Goal: Task Accomplishment & Management: Use online tool/utility

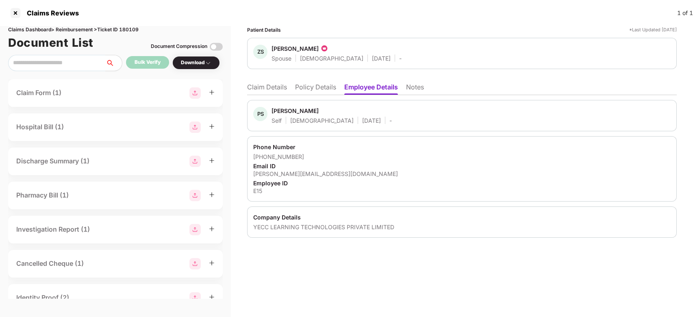
scroll to position [0, 0]
click at [316, 87] on li "Policy Details" at bounding box center [315, 89] width 41 height 12
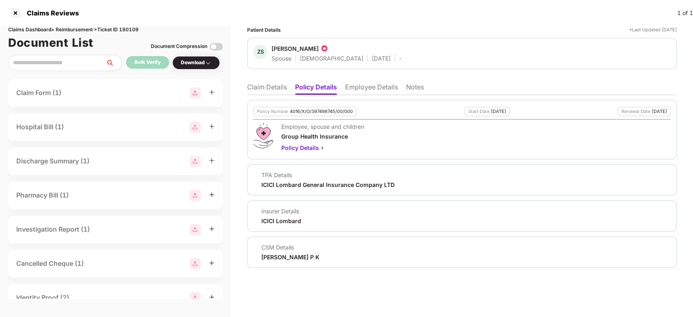
click at [371, 91] on li "Employee Details" at bounding box center [371, 89] width 53 height 12
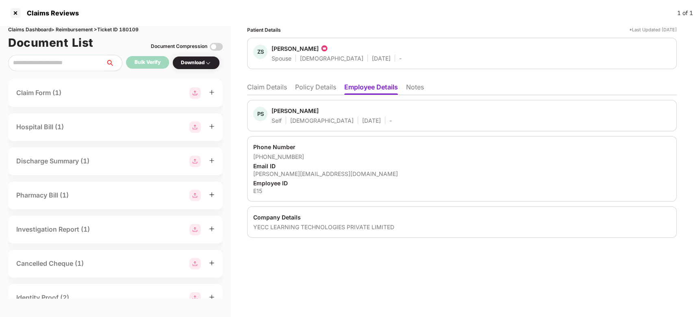
click at [279, 90] on li "Claim Details" at bounding box center [267, 89] width 40 height 12
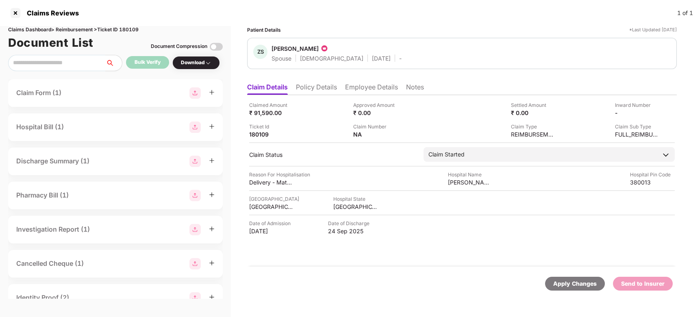
click at [213, 43] on img at bounding box center [216, 46] width 13 height 13
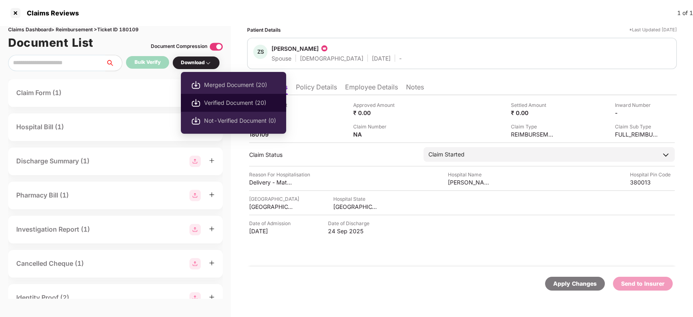
click at [223, 104] on span "Verified Document (20)" at bounding box center [240, 102] width 72 height 9
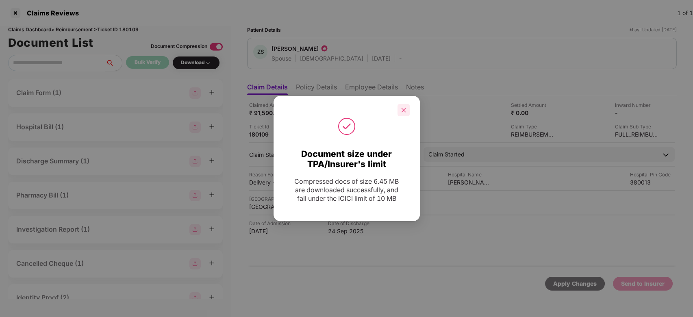
click at [403, 110] on icon "close" at bounding box center [404, 110] width 6 height 6
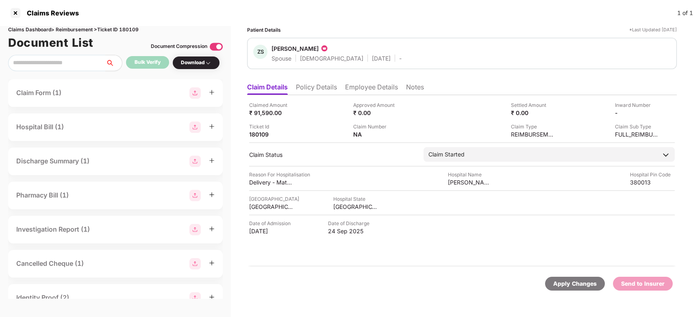
scroll to position [0, 0]
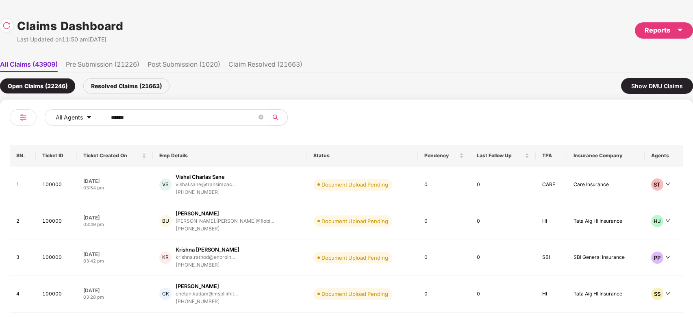
scroll to position [0, 0]
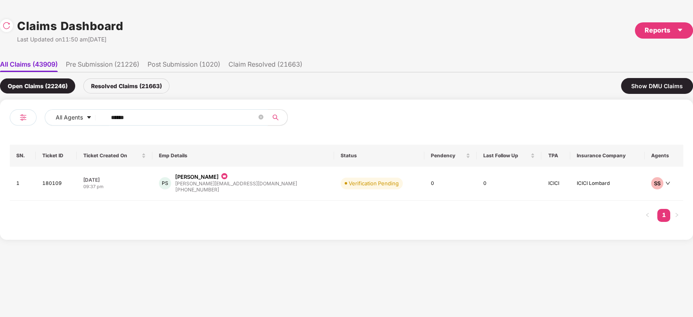
click at [180, 123] on input "******" at bounding box center [184, 117] width 146 height 12
click at [341, 183] on span "Verification Pending" at bounding box center [372, 183] width 62 height 11
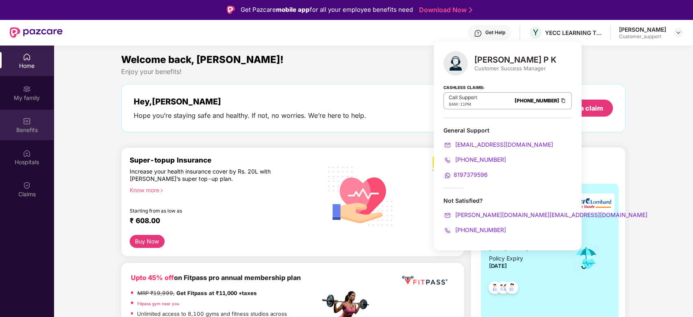
click at [25, 139] on div "Benefits" at bounding box center [27, 125] width 54 height 30
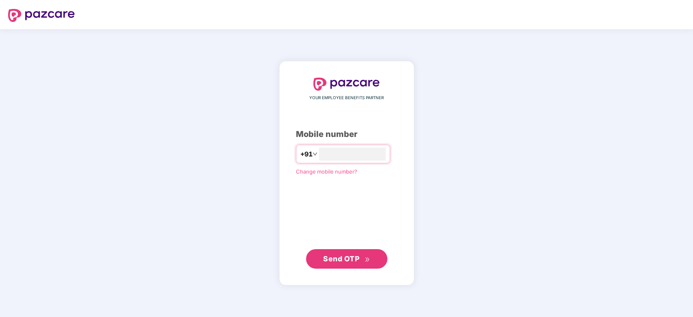
type input "*"
type input "**********"
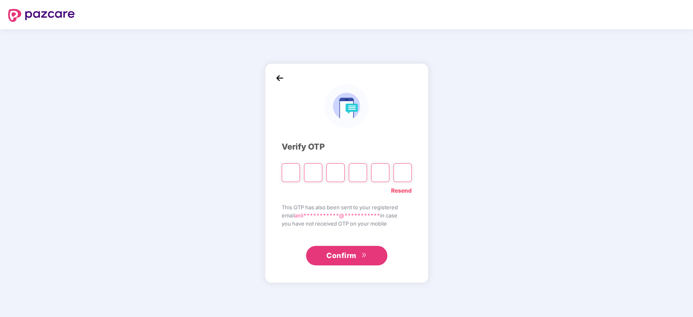
type input "*"
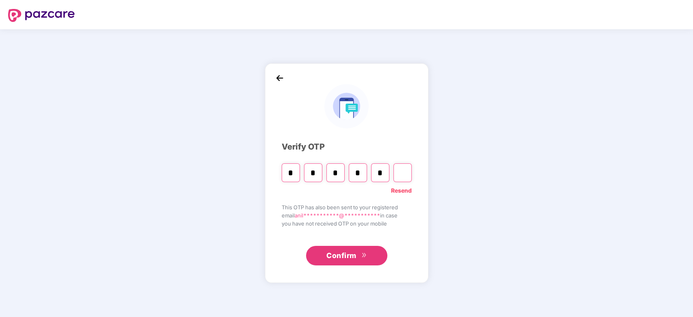
type input "*"
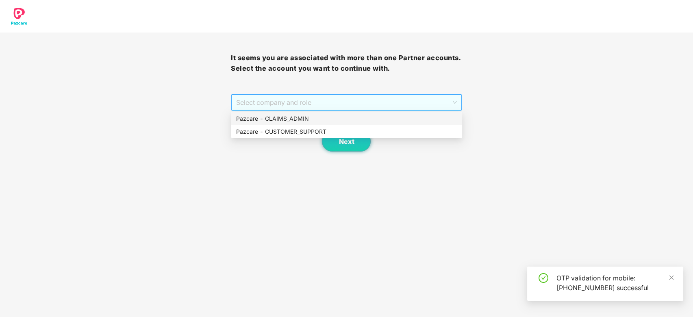
click at [309, 102] on span "Select company and role" at bounding box center [346, 102] width 220 height 15
click at [314, 131] on div "Pazcare - CUSTOMER_SUPPORT" at bounding box center [346, 131] width 221 height 9
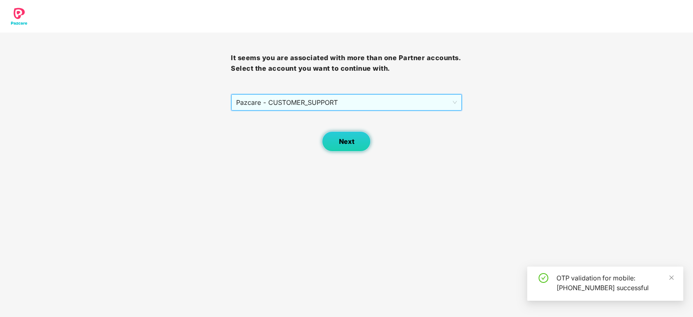
click at [344, 143] on span "Next" at bounding box center [346, 142] width 15 height 8
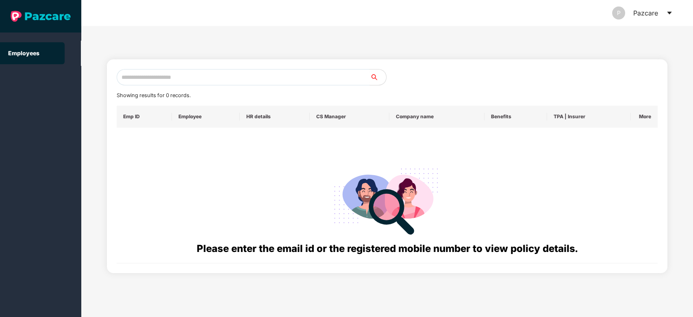
click at [672, 12] on icon "caret-down" at bounding box center [669, 13] width 7 height 7
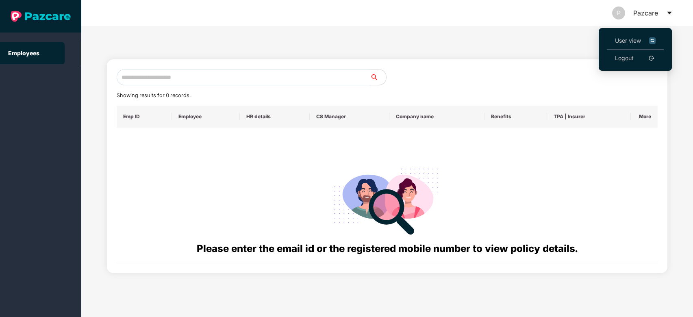
click at [641, 35] on li "User view" at bounding box center [635, 40] width 57 height 17
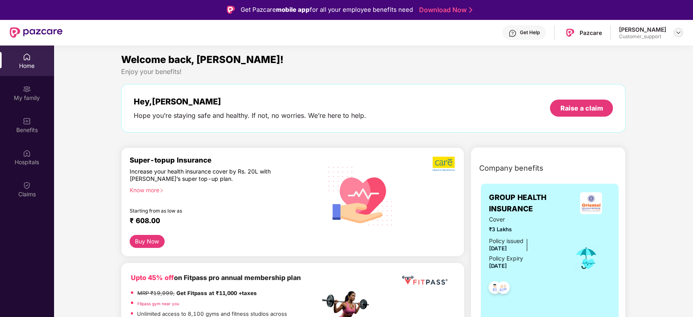
click at [677, 30] on img at bounding box center [678, 32] width 7 height 7
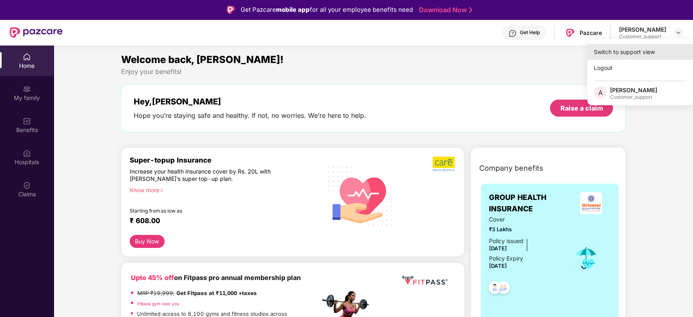
click at [626, 55] on div "Switch to support view" at bounding box center [641, 52] width 106 height 16
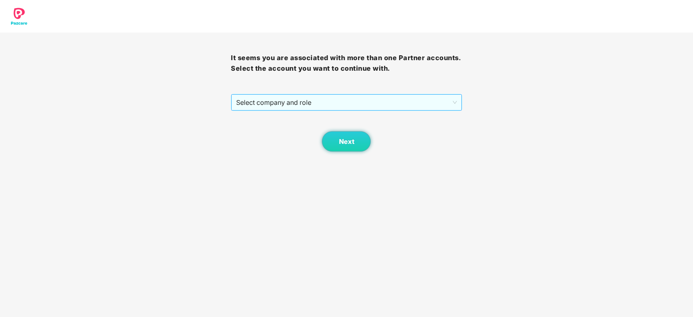
click at [313, 102] on span "Select company and role" at bounding box center [346, 102] width 220 height 15
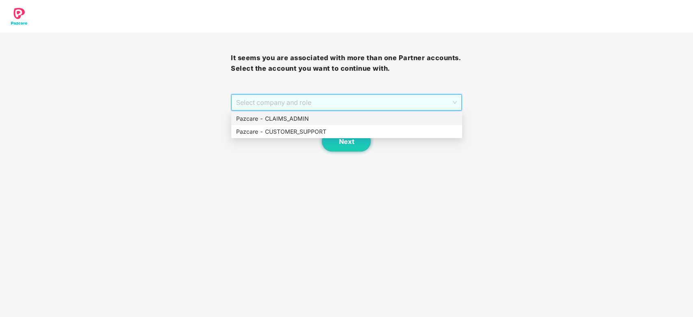
click at [314, 119] on div "Pazcare - CLAIMS_ADMIN" at bounding box center [346, 118] width 221 height 9
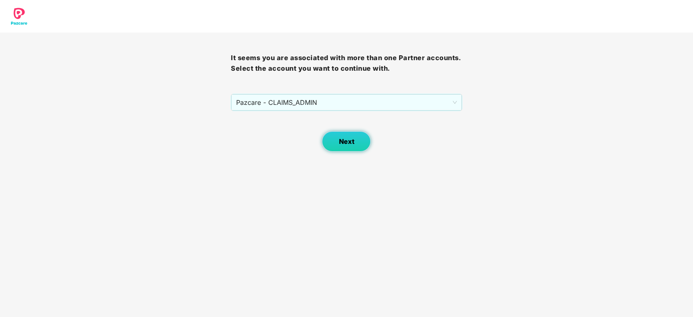
click at [339, 151] on button "Next" at bounding box center [346, 141] width 49 height 20
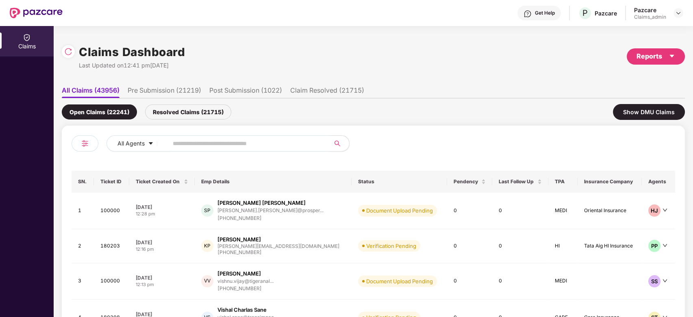
click at [259, 144] on input "text" at bounding box center [246, 143] width 146 height 12
paste input "******"
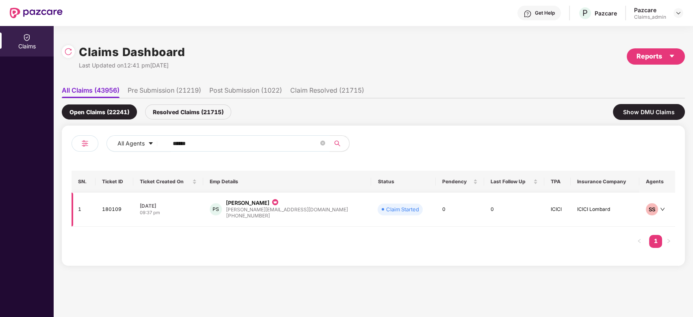
type input "******"
click at [378, 213] on span "Claim Started" at bounding box center [400, 209] width 45 height 11
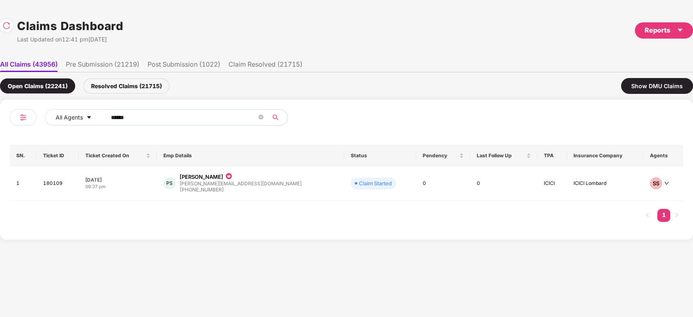
click at [164, 124] on span "******" at bounding box center [184, 117] width 167 height 16
paste input "******"
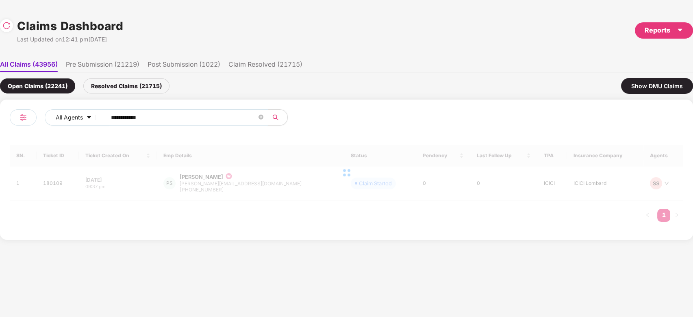
paste input "text"
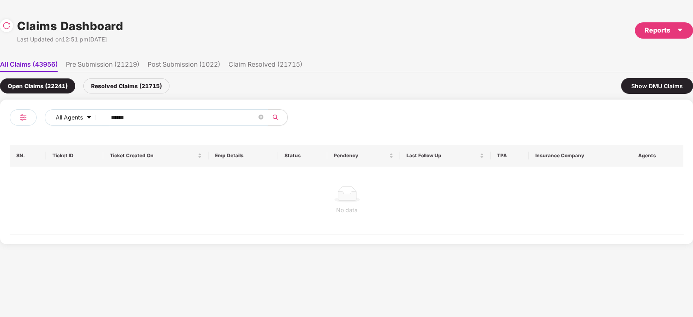
type input "******"
click at [245, 187] on div at bounding box center [347, 194] width 662 height 16
click at [124, 81] on div "Resolved Claims (21715)" at bounding box center [126, 85] width 86 height 15
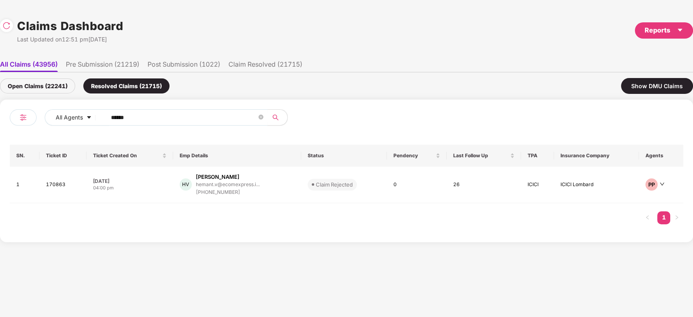
click at [322, 218] on div "SN. Ticket ID Ticket Created On Emp Details Status Pendency Last Follow Up TPA …" at bounding box center [347, 189] width 674 height 88
click at [285, 187] on div "HV Hemant Vashisth hemant.v@ecomexpress.i... +917838673439" at bounding box center [237, 184] width 115 height 23
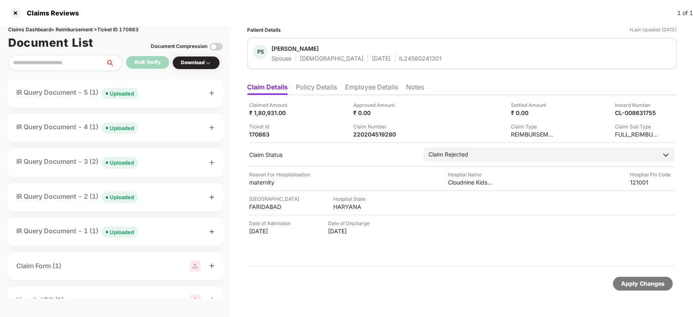
click at [149, 105] on div "IR Query Document - 5 (1) Uploaded" at bounding box center [115, 93] width 215 height 28
click at [153, 98] on div "IR Query Document - 5 (1) Uploaded" at bounding box center [115, 93] width 198 height 12
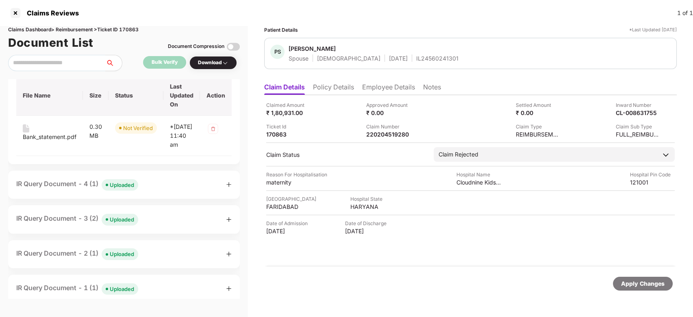
scroll to position [68, 0]
click at [160, 198] on div "IR Query Document - 4 (1) Uploaded" at bounding box center [124, 184] width 232 height 28
click at [171, 189] on div "IR Query Document - 4 (1) Uploaded" at bounding box center [123, 184] width 215 height 12
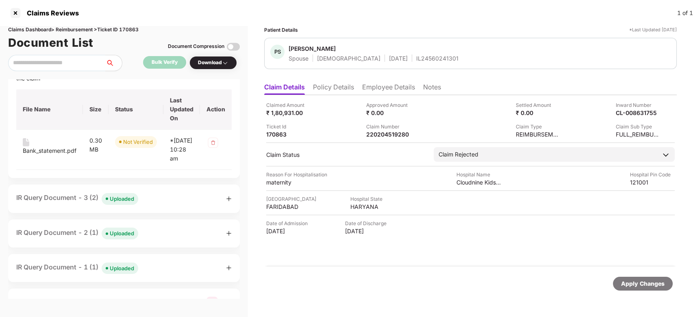
click at [146, 205] on div "IR Query Document - 3 (2) Uploaded" at bounding box center [123, 199] width 215 height 12
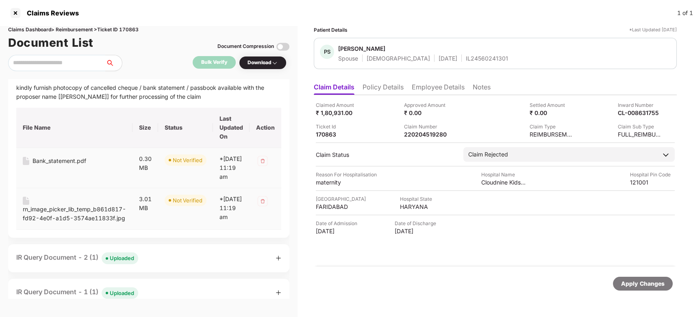
scroll to position [291, 0]
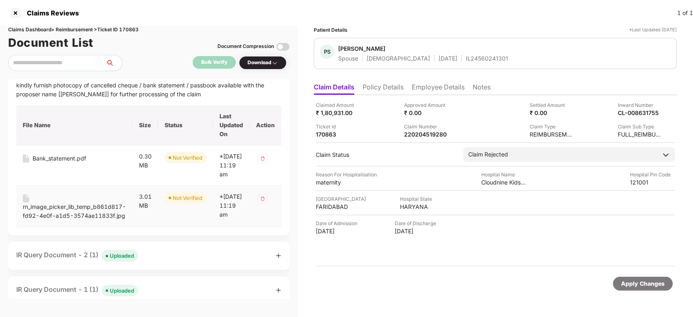
click at [66, 202] on div "rn_image_picker_lib_temp_b861d817-fd92-4e0f-a1d5-3574ae11833f.jpg" at bounding box center [74, 211] width 103 height 18
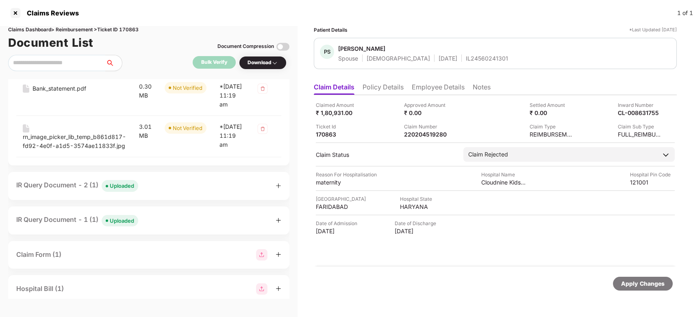
scroll to position [361, 0]
click at [150, 182] on div "IR Query Document - 2 (1) Uploaded" at bounding box center [148, 186] width 265 height 12
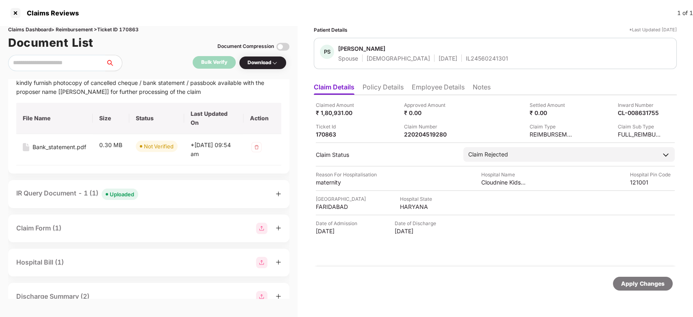
scroll to position [484, 0]
drag, startPoint x: 159, startPoint y: 176, endPoint x: 155, endPoint y: 183, distance: 7.8
click at [155, 183] on div "IR Query Document - 1 (1) Uploaded" at bounding box center [148, 195] width 281 height 28
click at [155, 189] on div "IR Query Document - 1 (1) Uploaded" at bounding box center [148, 195] width 265 height 12
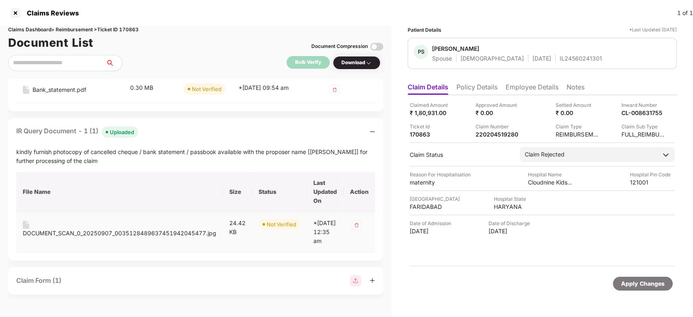
scroll to position [490, 0]
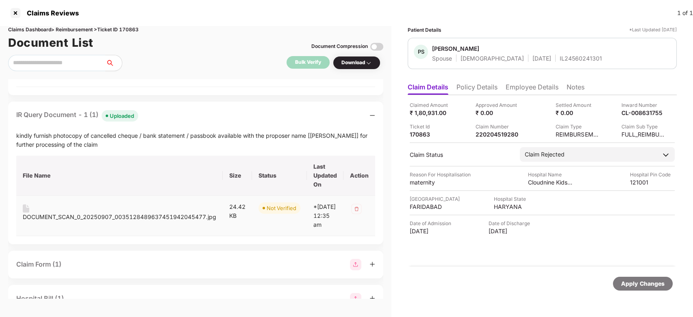
click at [108, 213] on div "DOCUMENT_SCAN_0_20250907_0035128489637451942045477.jpg" at bounding box center [120, 217] width 194 height 9
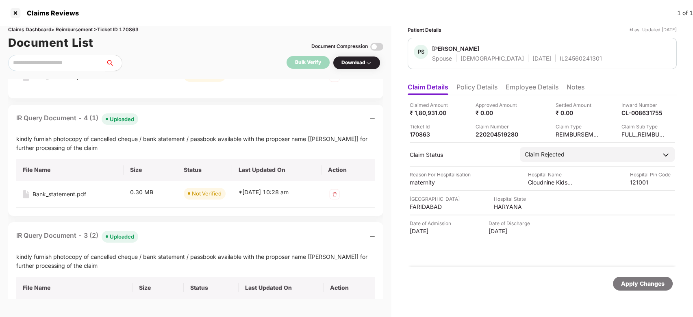
scroll to position [0, 0]
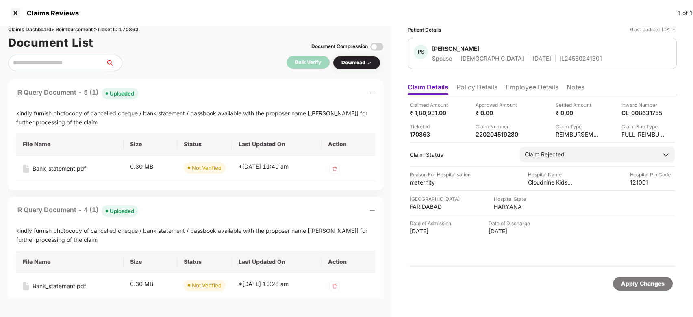
click at [151, 102] on div "IR Query Document - 5 (1) Uploaded kindly furnish photocopy of cancelled cheque…" at bounding box center [195, 134] width 375 height 111
click at [155, 97] on div "IR Query Document - 5 (1) Uploaded" at bounding box center [195, 93] width 359 height 12
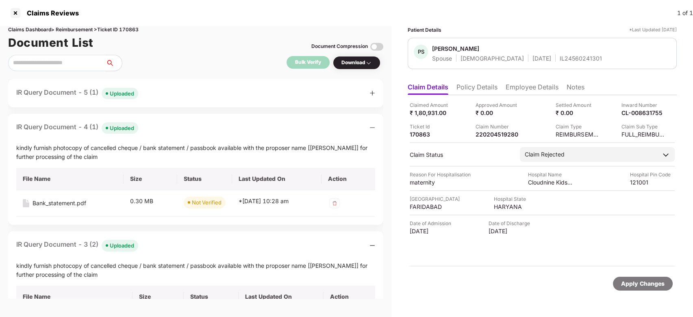
click at [168, 128] on div "IR Query Document - 4 (1) Uploaded" at bounding box center [195, 128] width 359 height 12
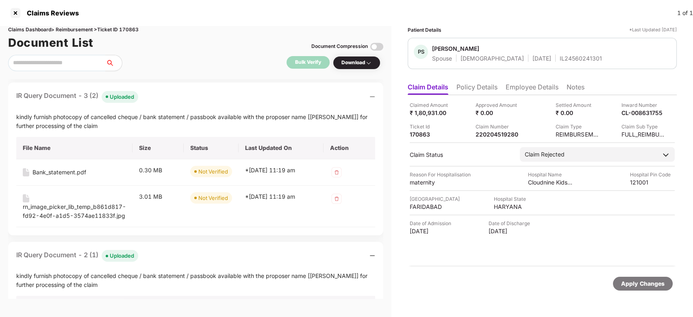
scroll to position [68, 0]
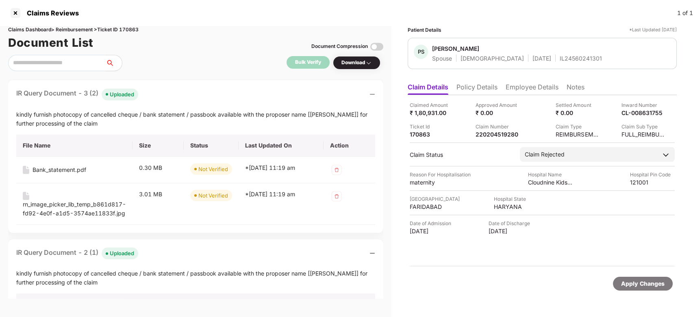
click at [160, 92] on div "IR Query Document - 3 (2) Uploaded" at bounding box center [195, 94] width 359 height 12
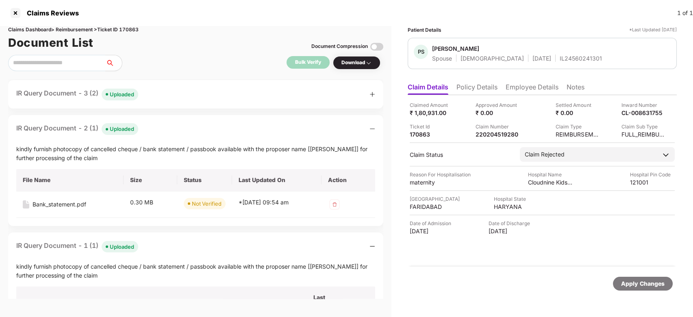
click at [168, 128] on div "IR Query Document - 2 (1) Uploaded" at bounding box center [195, 129] width 359 height 12
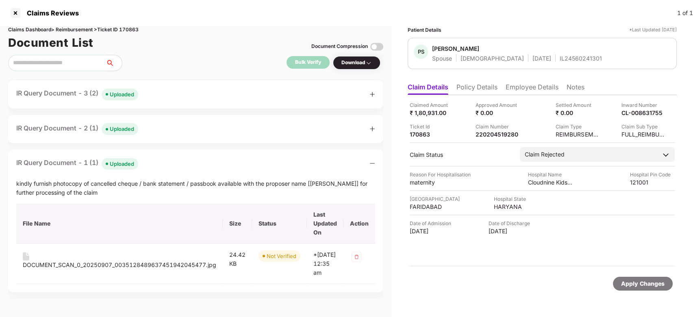
click at [153, 169] on div "IR Query Document - 1 (1) Uploaded" at bounding box center [195, 164] width 359 height 12
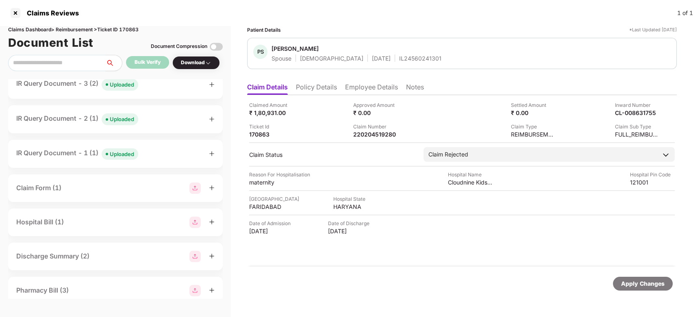
scroll to position [0, 0]
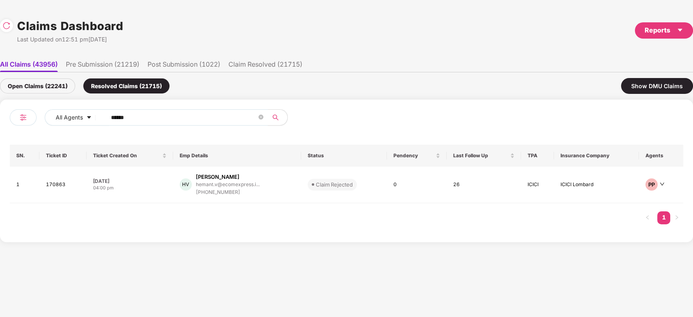
click at [175, 121] on input "******" at bounding box center [184, 117] width 146 height 12
paste input "text"
type input "******"
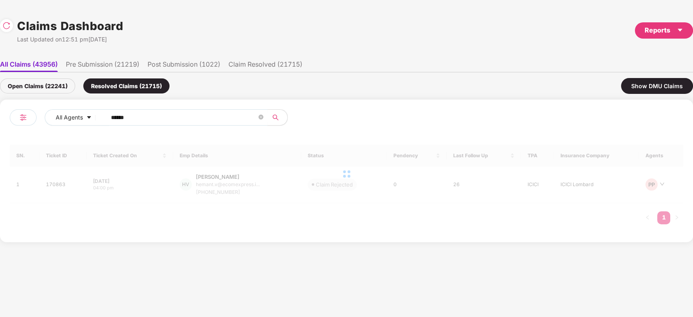
click at [64, 91] on div "Open Claims (22241)" at bounding box center [37, 85] width 75 height 15
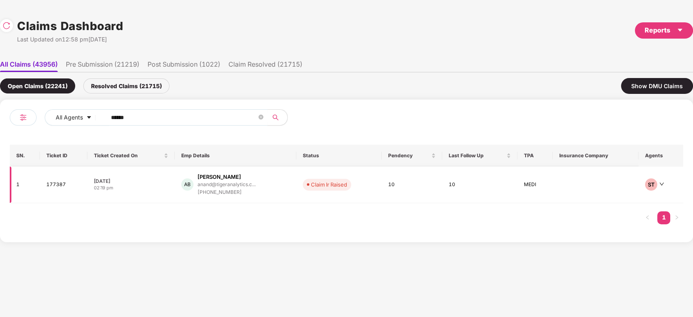
click at [263, 188] on div "AB Anand C Bharadwaj anand@tigeranalytics.c... +919677266681" at bounding box center [235, 184] width 109 height 23
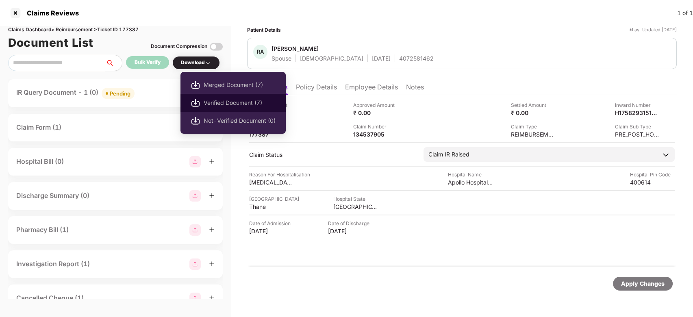
click at [216, 102] on span "Verified Document (7)" at bounding box center [240, 102] width 72 height 9
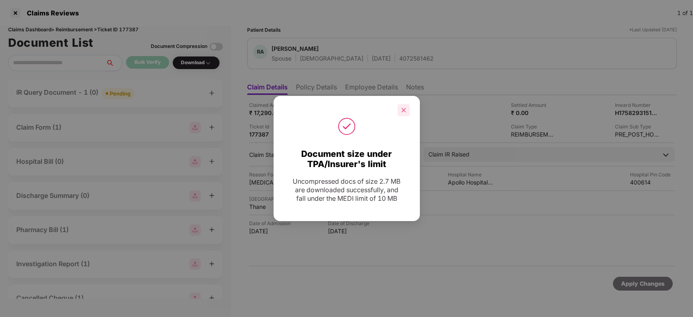
click at [399, 109] on div at bounding box center [404, 110] width 12 height 12
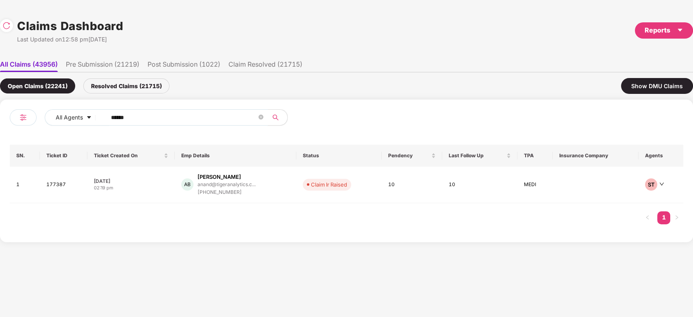
click at [161, 115] on input "******" at bounding box center [184, 117] width 146 height 12
paste input "text"
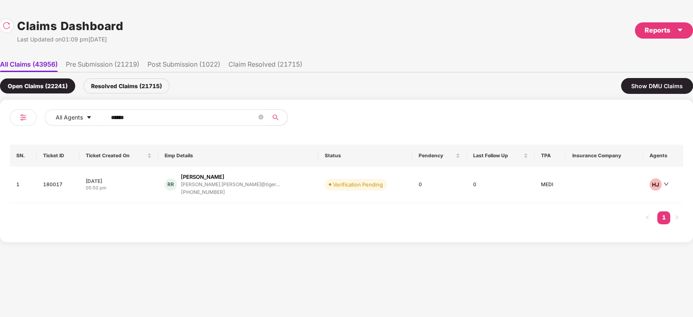
type input "******"
click at [224, 180] on div "Ramanathan Rajendran" at bounding box center [203, 177] width 44 height 8
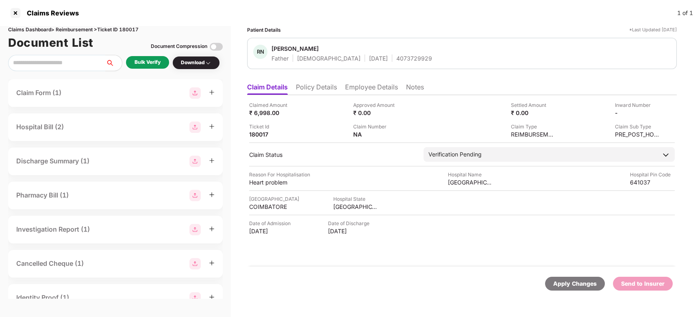
click at [355, 93] on li "Employee Details" at bounding box center [371, 89] width 53 height 12
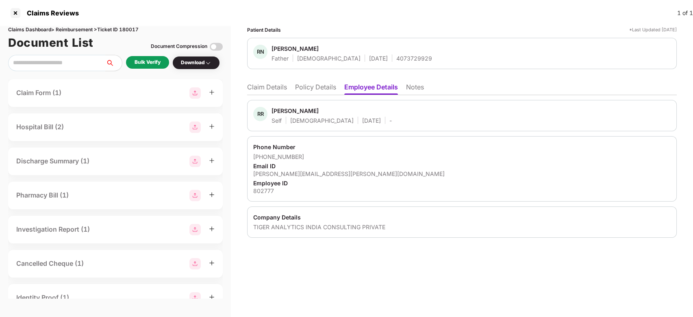
click at [266, 88] on li "Claim Details" at bounding box center [267, 89] width 40 height 12
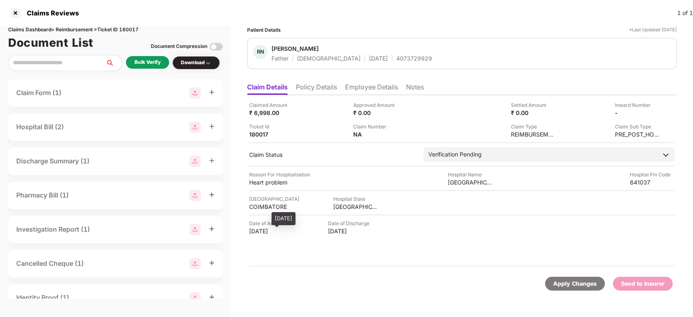
drag, startPoint x: 260, startPoint y: 232, endPoint x: 278, endPoint y: 234, distance: 17.6
click at [278, 234] on div "08 Jul 2025" at bounding box center [271, 231] width 45 height 8
click at [261, 232] on div "08 Jul 2025" at bounding box center [271, 231] width 45 height 8
click at [254, 231] on div "08 Jul 2025" at bounding box center [271, 231] width 45 height 8
click at [266, 220] on div "Date of Admission" at bounding box center [271, 224] width 45 height 8
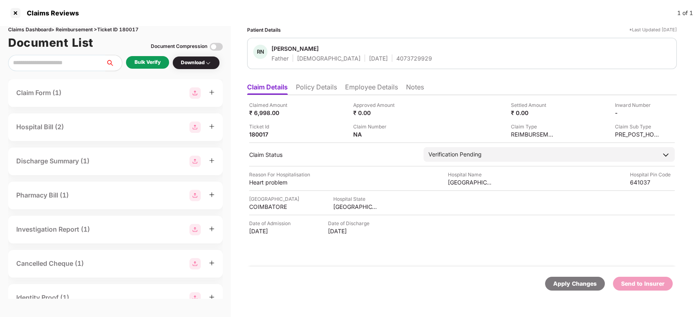
click at [159, 60] on div "Bulk Verify" at bounding box center [148, 63] width 26 height 8
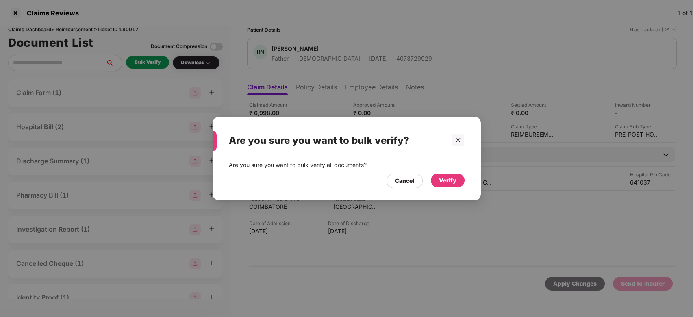
drag, startPoint x: 449, startPoint y: 173, endPoint x: 451, endPoint y: 182, distance: 9.1
click at [451, 182] on div "Cancel Verify" at bounding box center [347, 179] width 236 height 19
click at [451, 182] on div "Verify" at bounding box center [447, 180] width 17 height 9
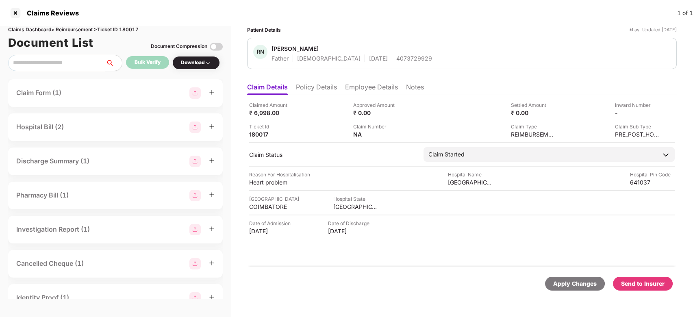
click at [649, 288] on div "Send to Insurer" at bounding box center [643, 283] width 44 height 9
click at [358, 86] on li "Employee Details" at bounding box center [371, 89] width 53 height 12
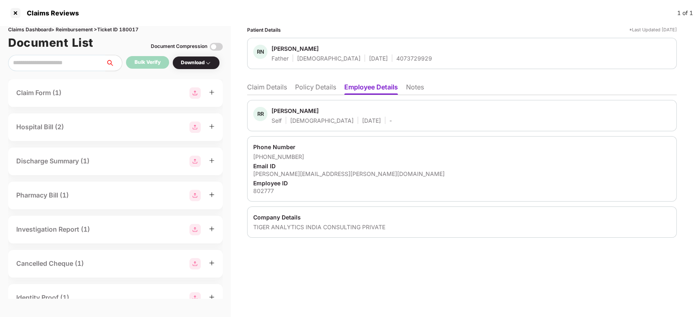
click at [291, 109] on div "Ramanathan Rajendran" at bounding box center [295, 111] width 47 height 8
copy div "Ramanathan"
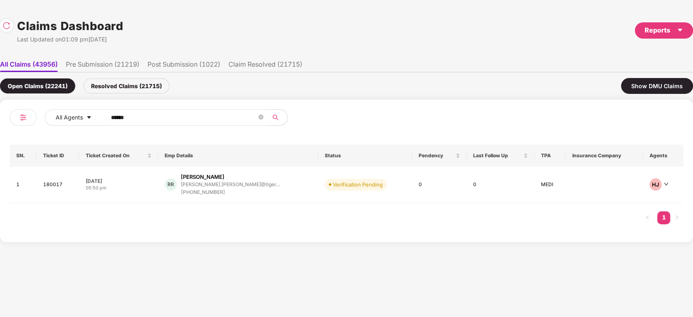
click at [215, 120] on input "******" at bounding box center [184, 117] width 146 height 12
paste input "text"
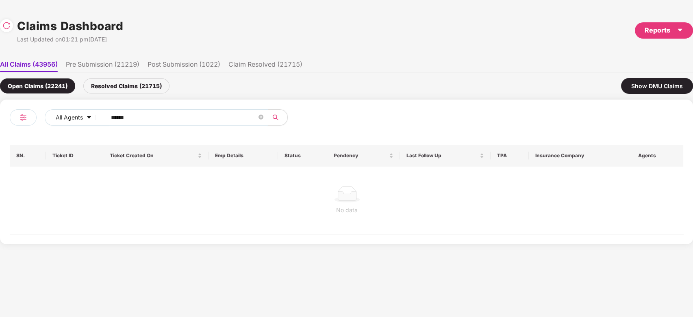
type input "******"
click at [137, 93] on div "Resolved Claims (21715)" at bounding box center [126, 85] width 86 height 15
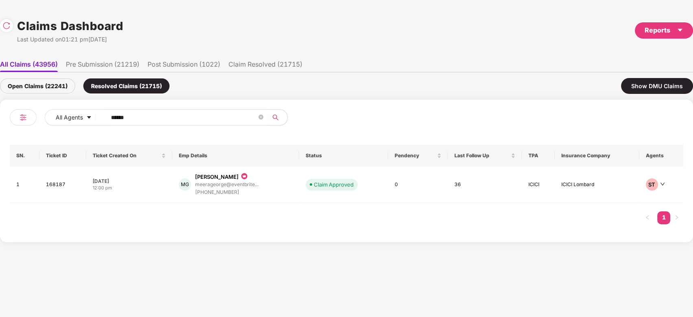
click at [319, 190] on span "Claim Approved" at bounding box center [332, 184] width 52 height 11
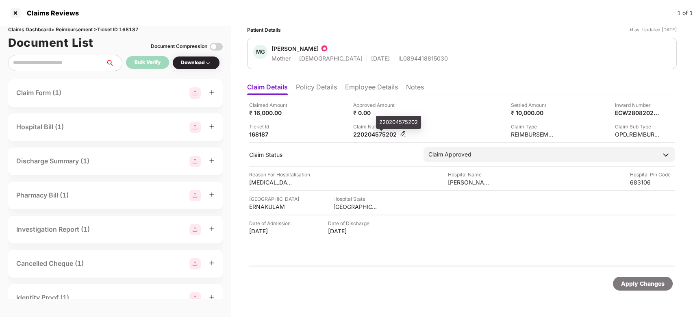
click at [375, 137] on div "220204575202" at bounding box center [375, 135] width 45 height 8
copy div "220204575202"
click at [375, 137] on div "220204575202" at bounding box center [375, 135] width 45 height 8
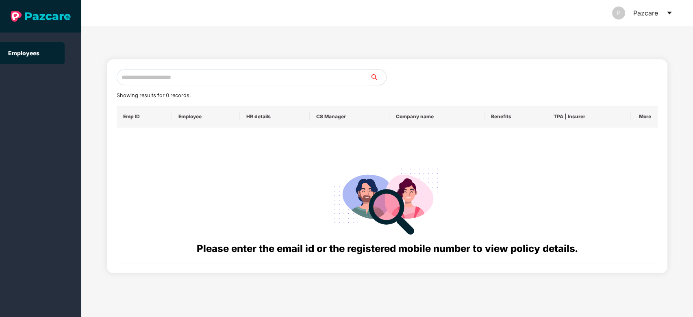
paste input "**********"
click at [240, 78] on input "**********" at bounding box center [244, 77] width 254 height 16
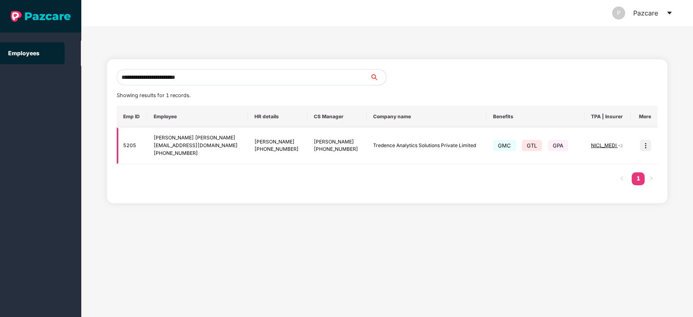
type input "**********"
click at [647, 146] on img at bounding box center [645, 145] width 11 height 11
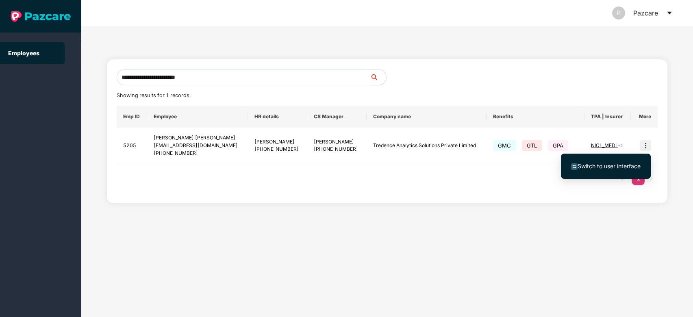
click at [616, 170] on span "Switch to user interface" at bounding box center [606, 166] width 70 height 9
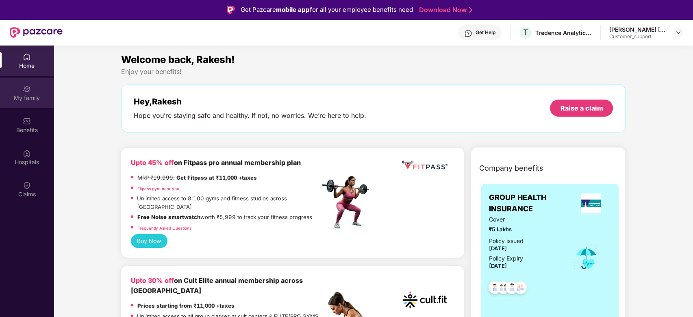
click at [16, 100] on div "My family" at bounding box center [27, 98] width 54 height 8
